Goal: Information Seeking & Learning: Learn about a topic

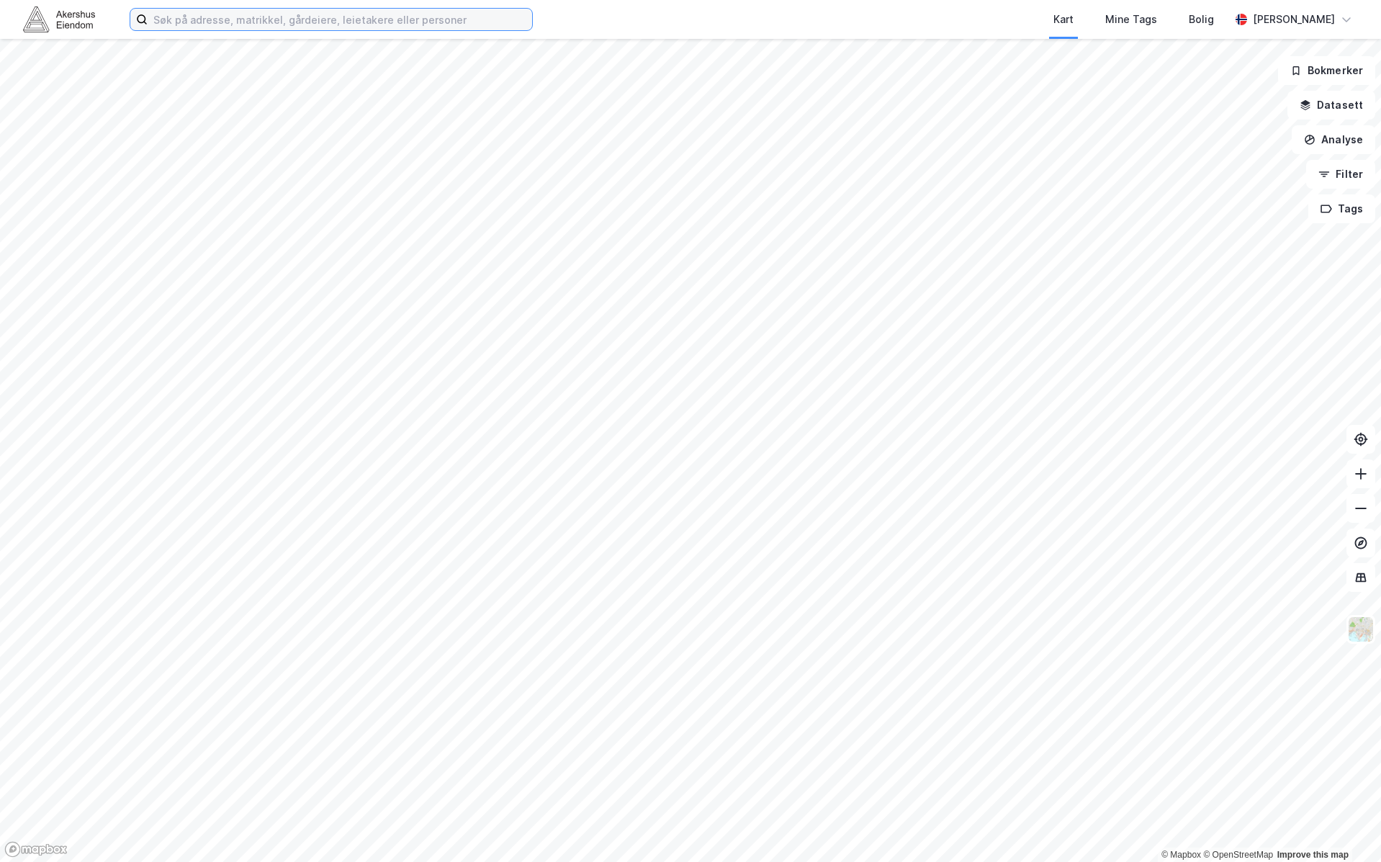
click at [402, 21] on input at bounding box center [340, 20] width 385 height 22
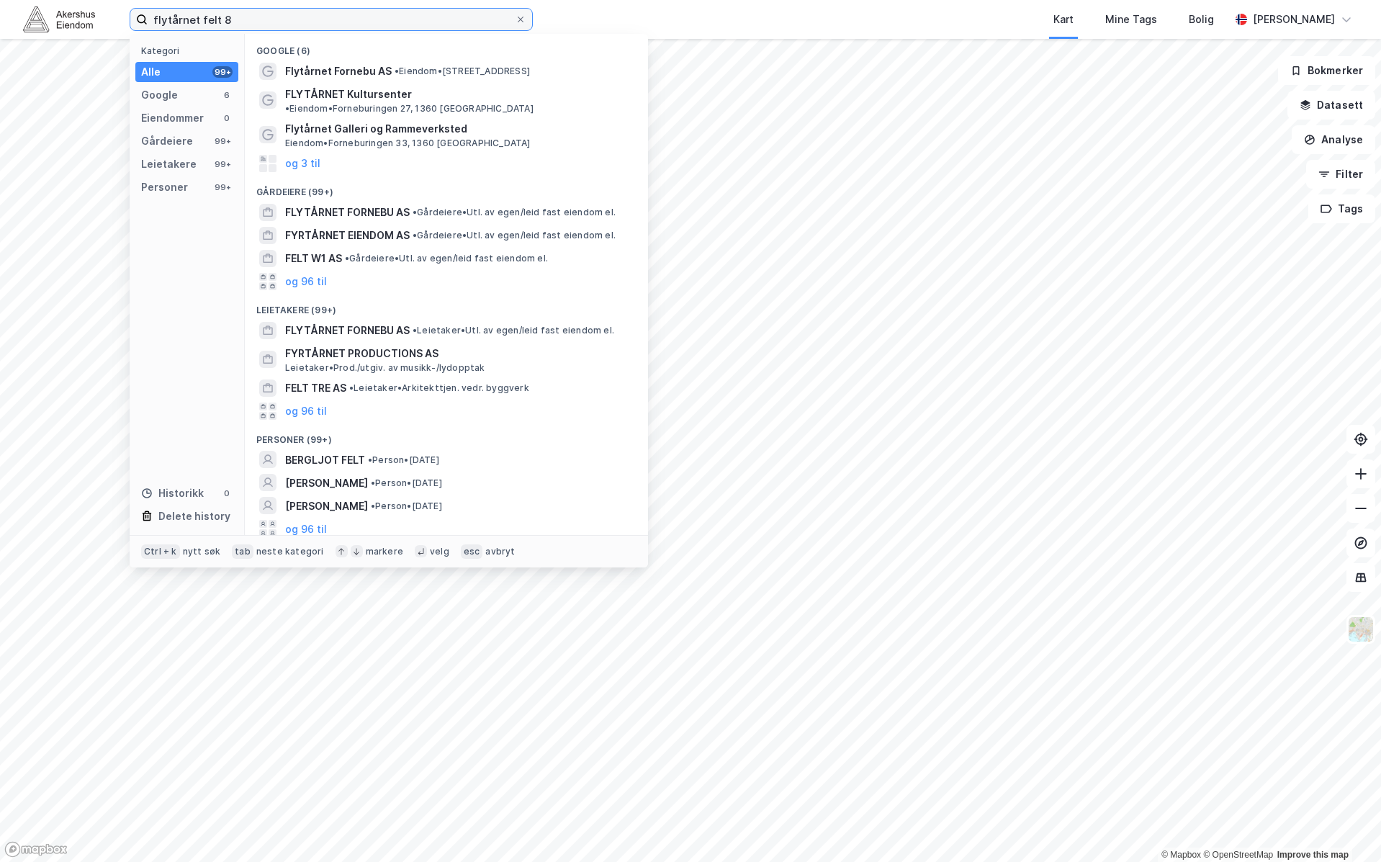
type input "flytårnet felt 8"
click at [410, 187] on div "Gårdeiere (99+)" at bounding box center [446, 188] width 403 height 26
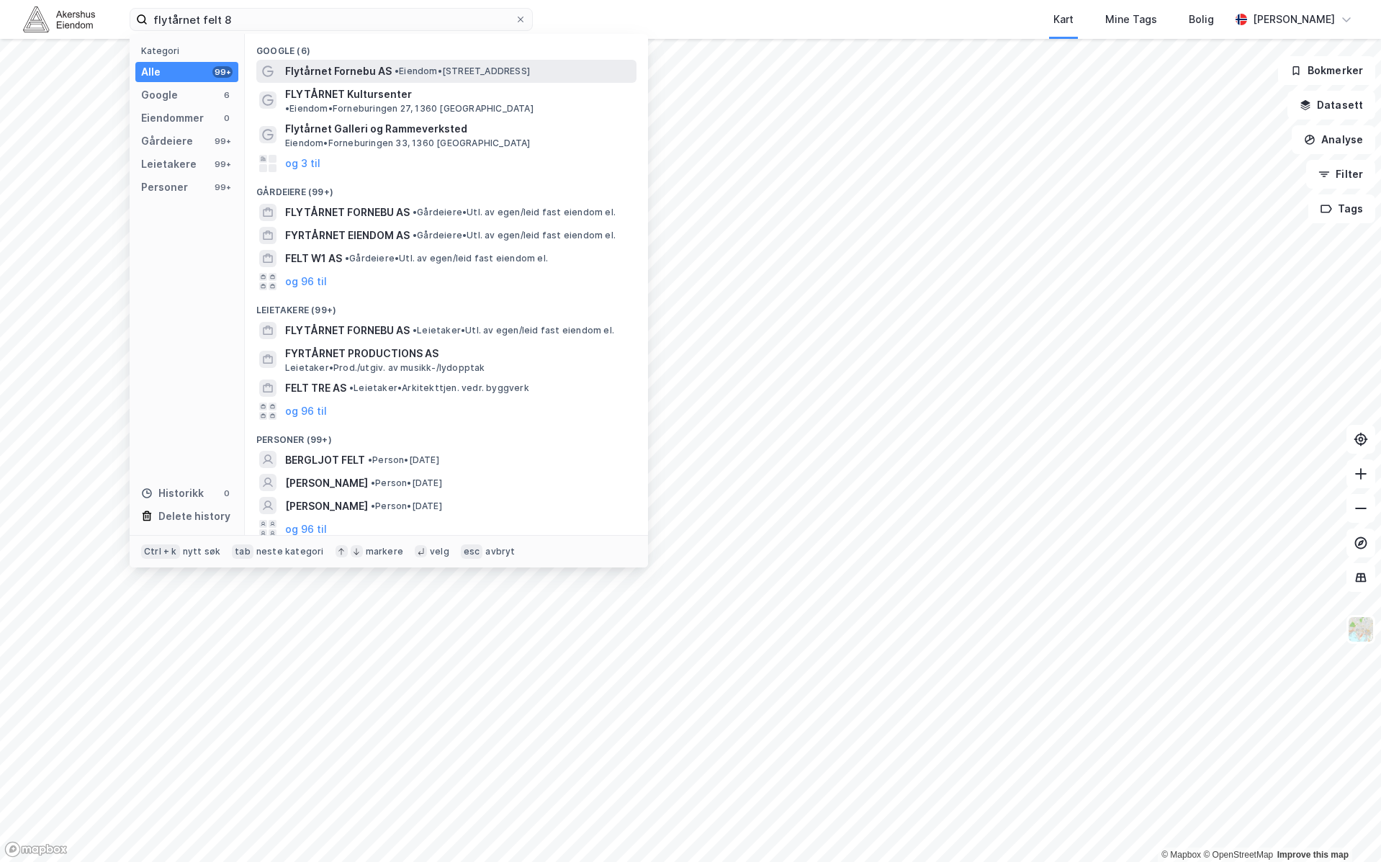
click at [429, 66] on span "• Eiendom • [STREET_ADDRESS]" at bounding box center [462, 72] width 135 height 12
